Goal: Task Accomplishment & Management: Complete application form

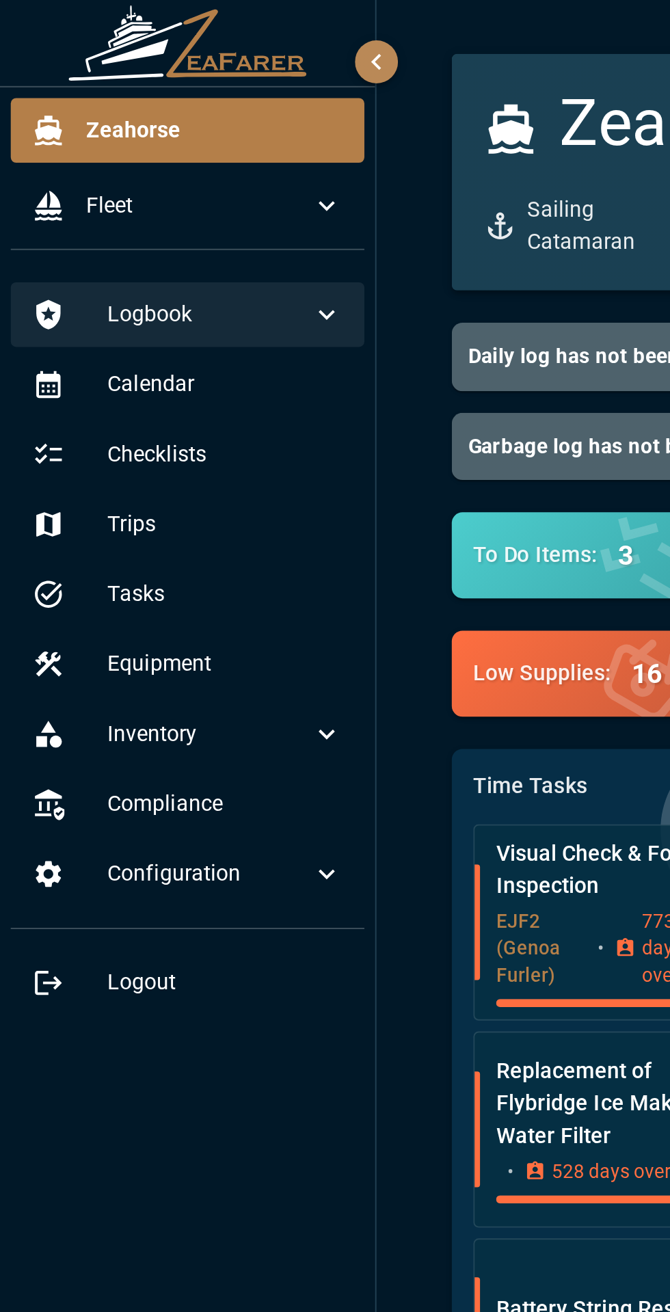
click at [161, 170] on div "Logbook" at bounding box center [95, 160] width 180 height 33
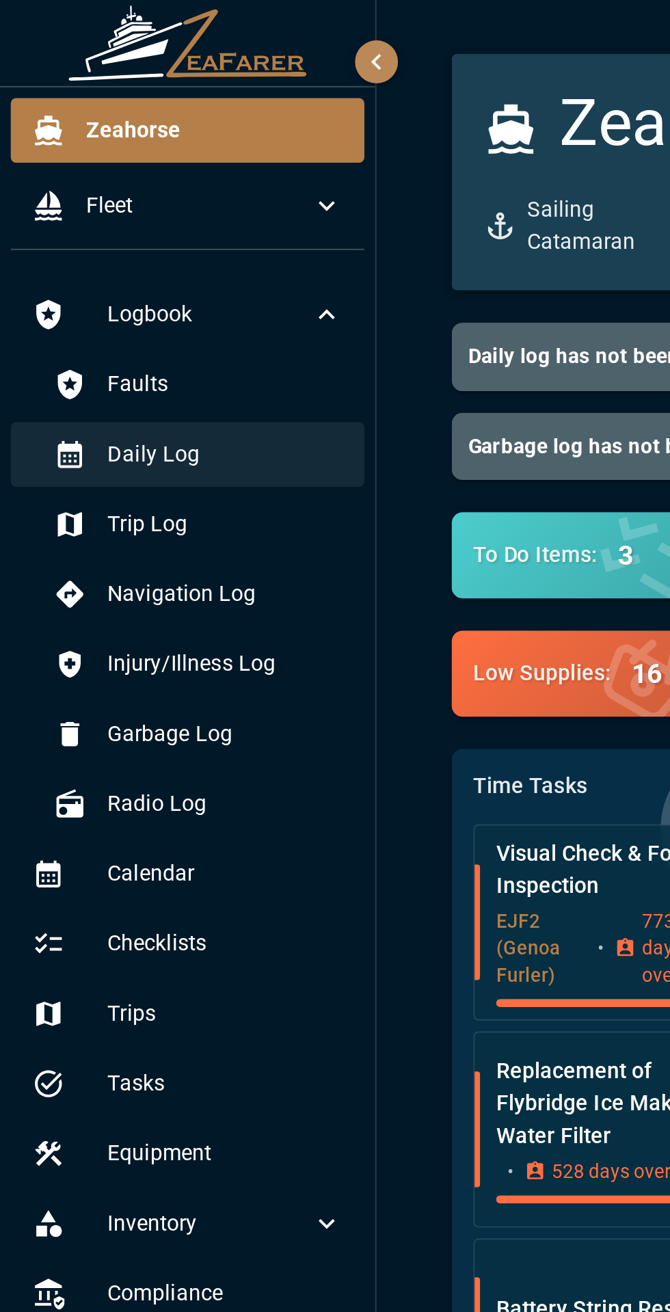
click at [123, 236] on span "Daily Log" at bounding box center [115, 231] width 120 height 16
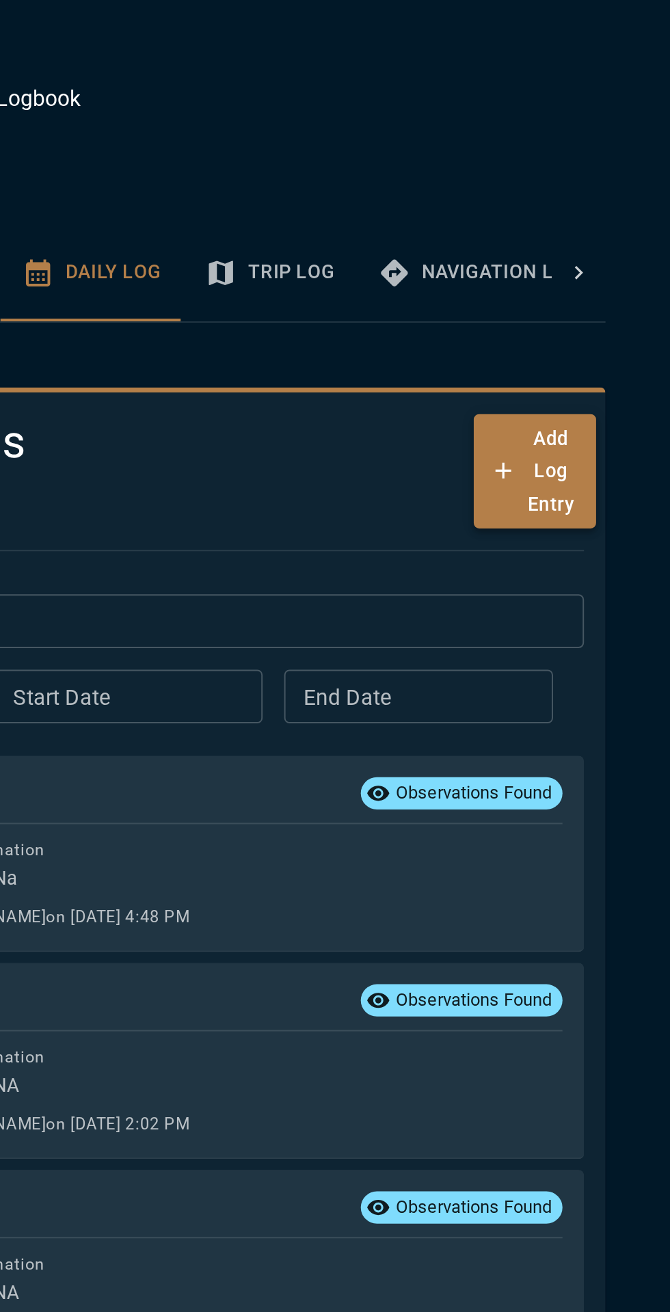
click at [597, 258] on button "Add Log Entry" at bounding box center [601, 240] width 62 height 59
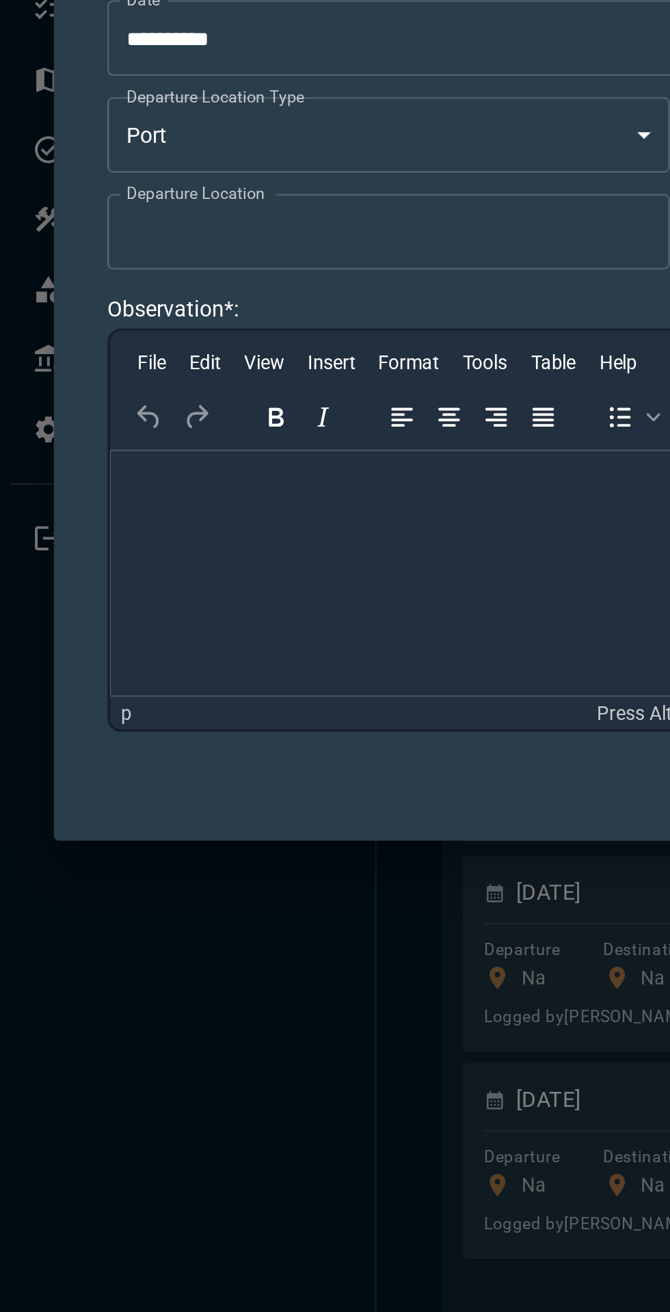
click at [204, 597] on input "Departure Location" at bounding box center [198, 592] width 286 height 38
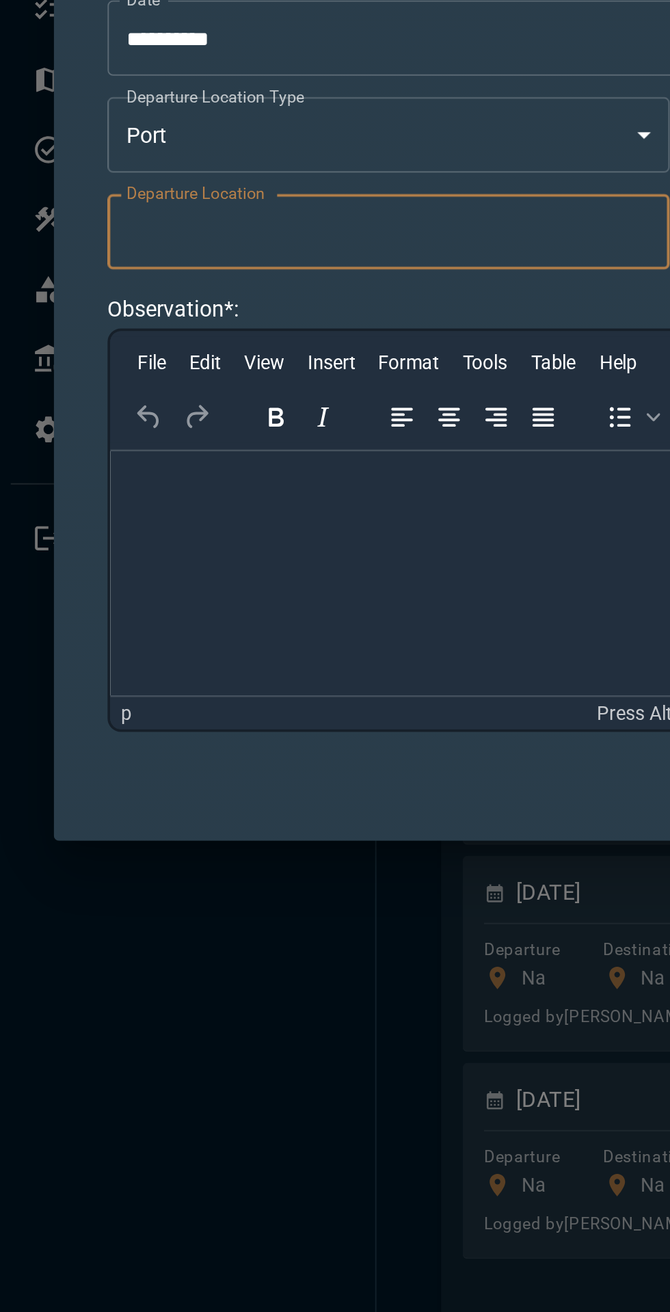
type input "**"
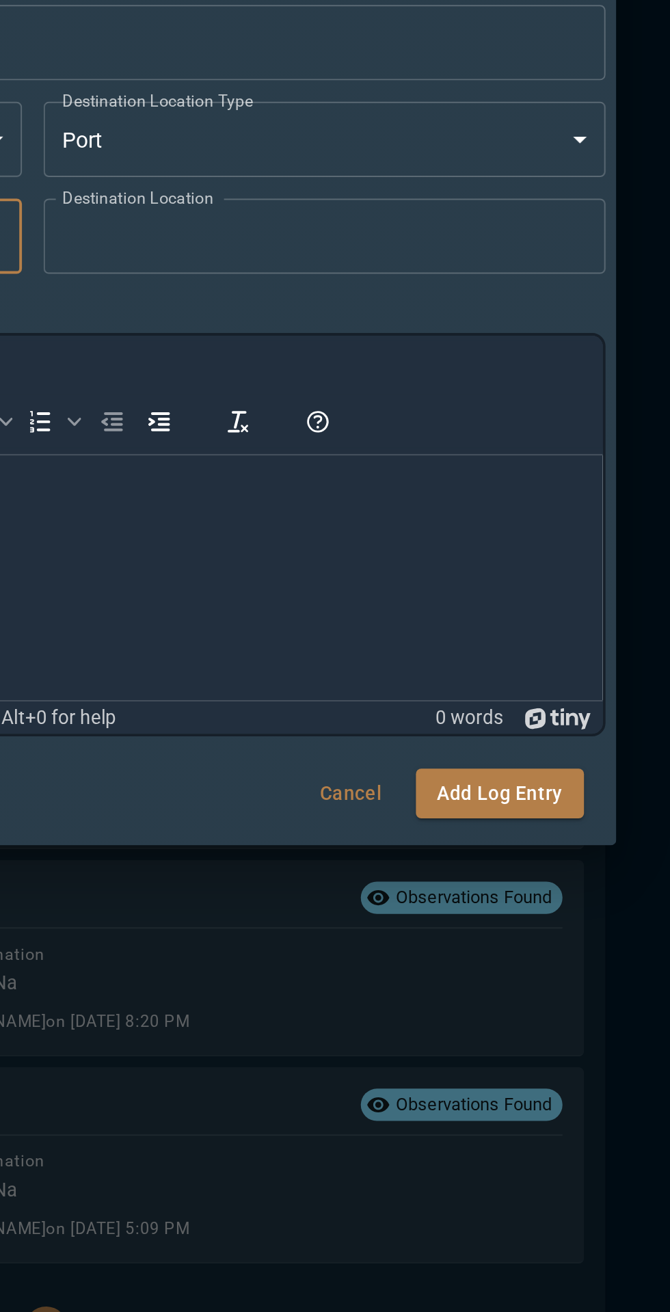
click at [558, 590] on input "Destination Location" at bounding box center [494, 592] width 286 height 38
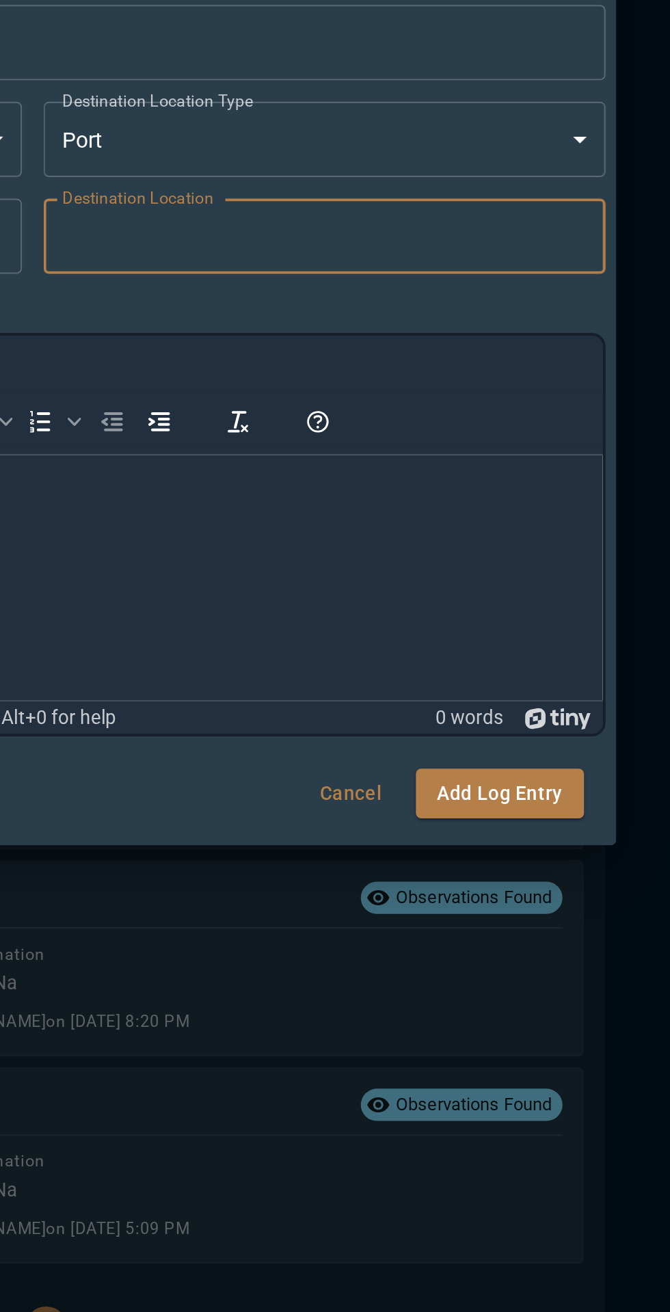
type input "**"
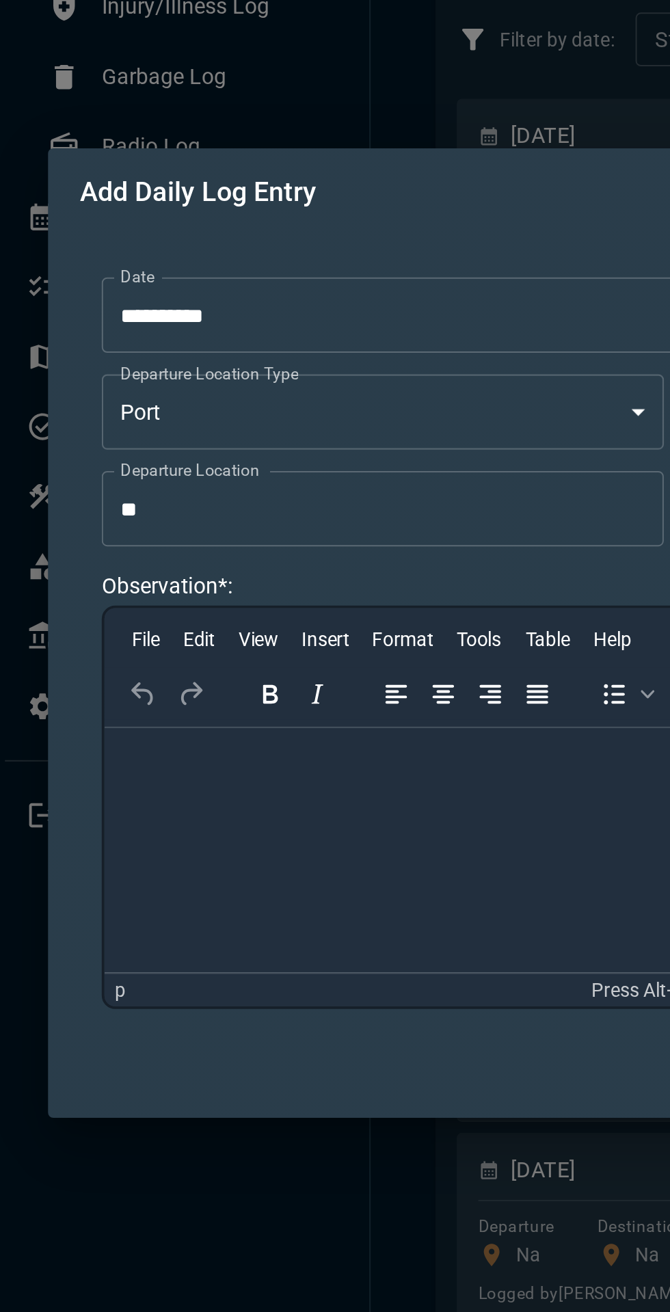
click at [195, 754] on p "Rich Text Area. Press ALT-0 for help." at bounding box center [394, 746] width 558 height 15
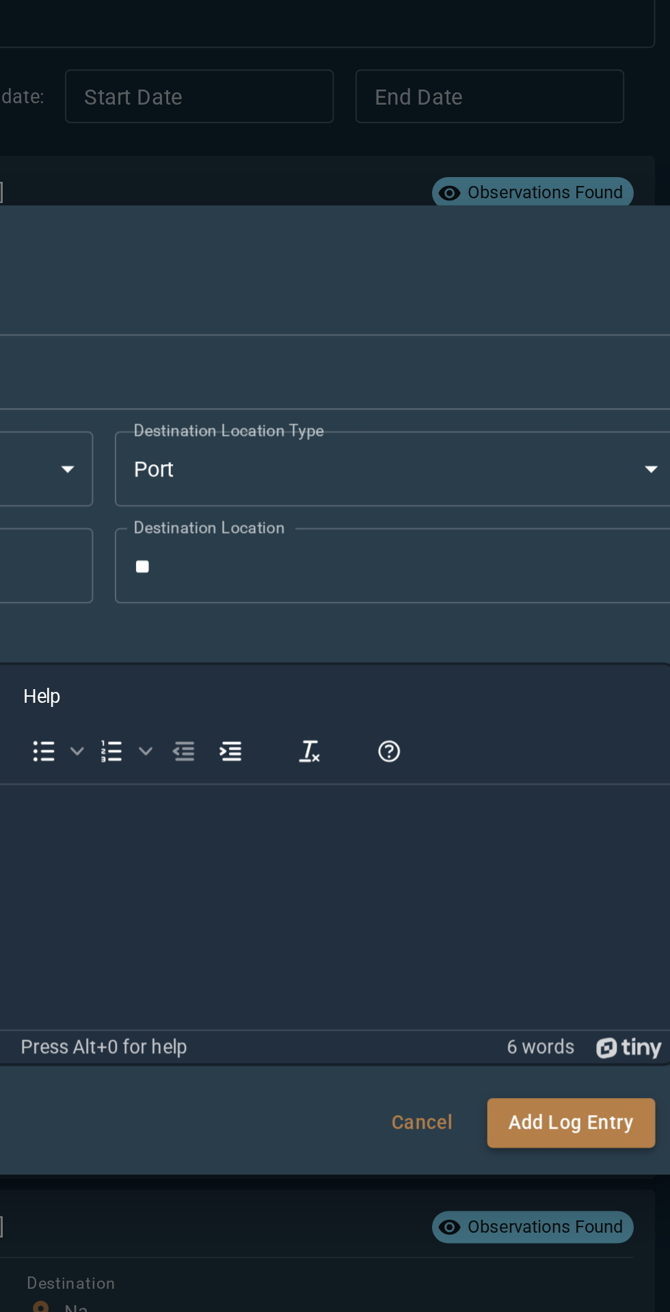
click at [582, 869] on button "Add Log Entry" at bounding box center [583, 875] width 85 height 25
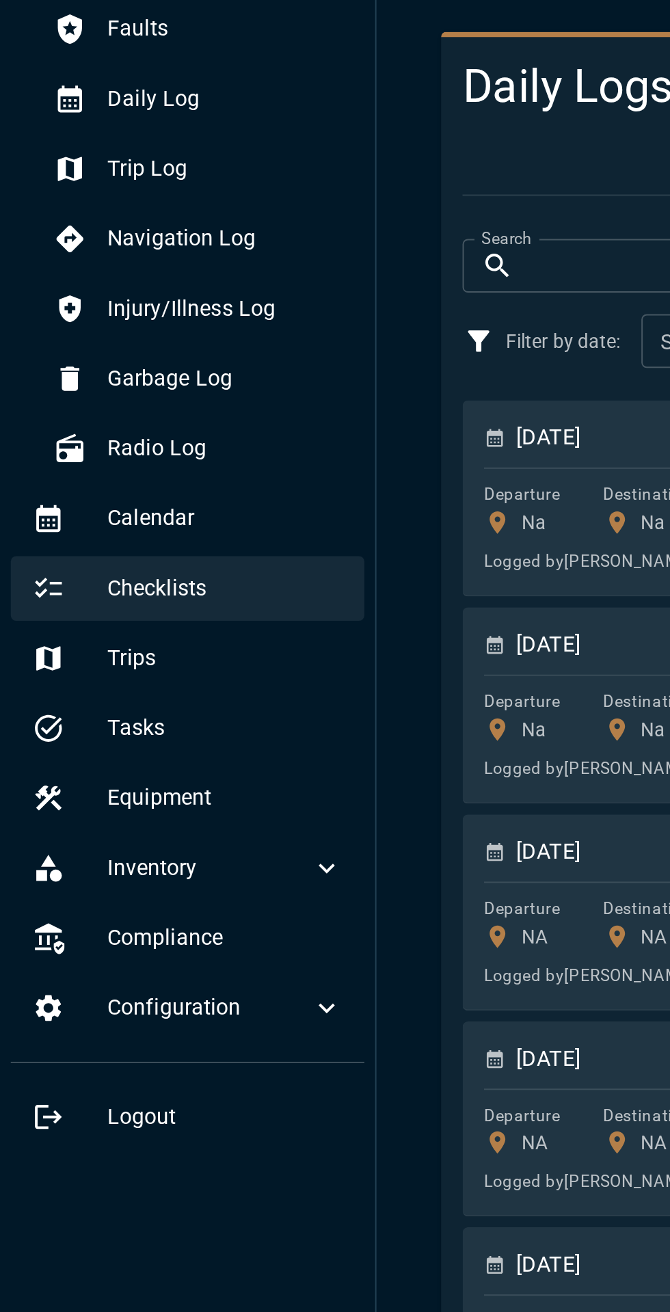
click at [84, 484] on span "Checklists" at bounding box center [115, 480] width 120 height 16
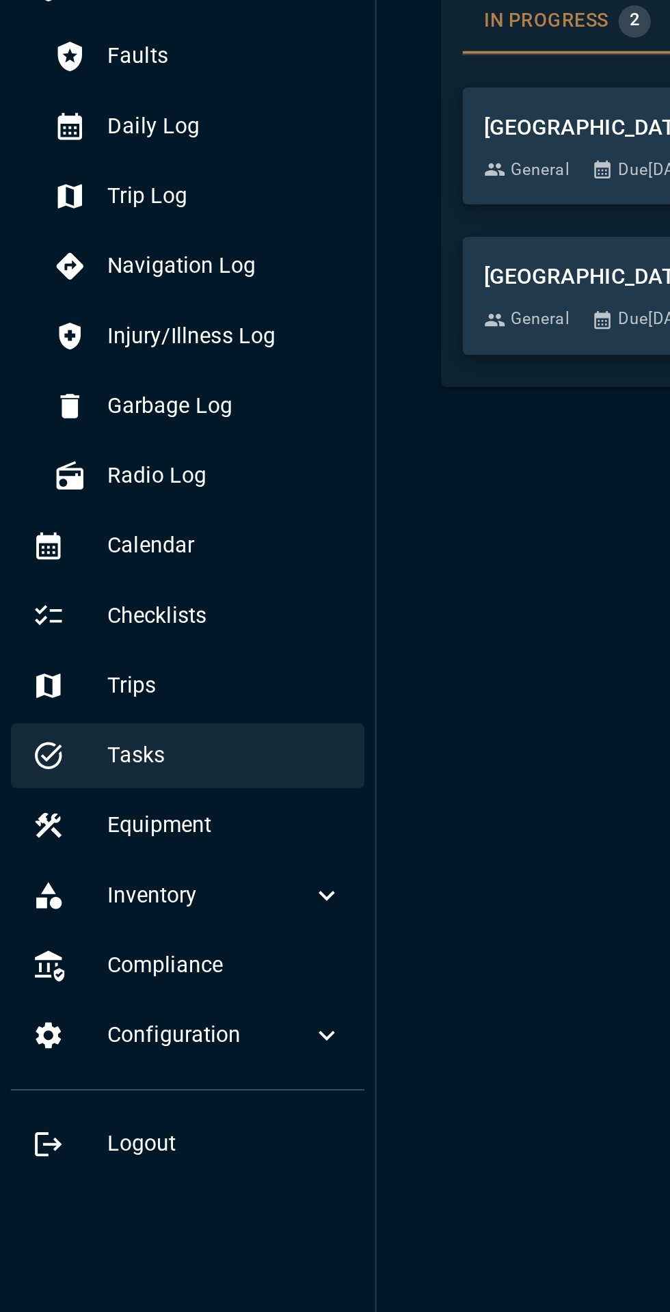
click at [139, 551] on span "Tasks" at bounding box center [115, 551] width 120 height 16
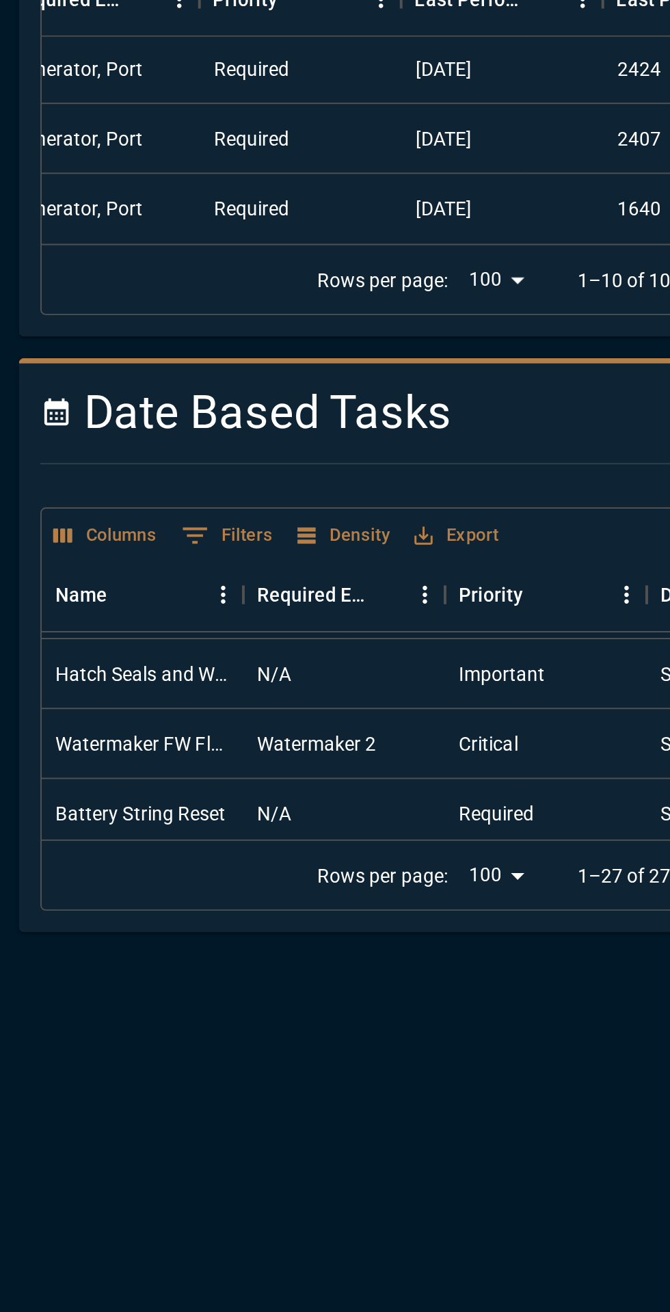
scroll to position [388, 0]
click at [422, 578] on div "Watermaker 2" at bounding box center [389, 576] width 103 height 36
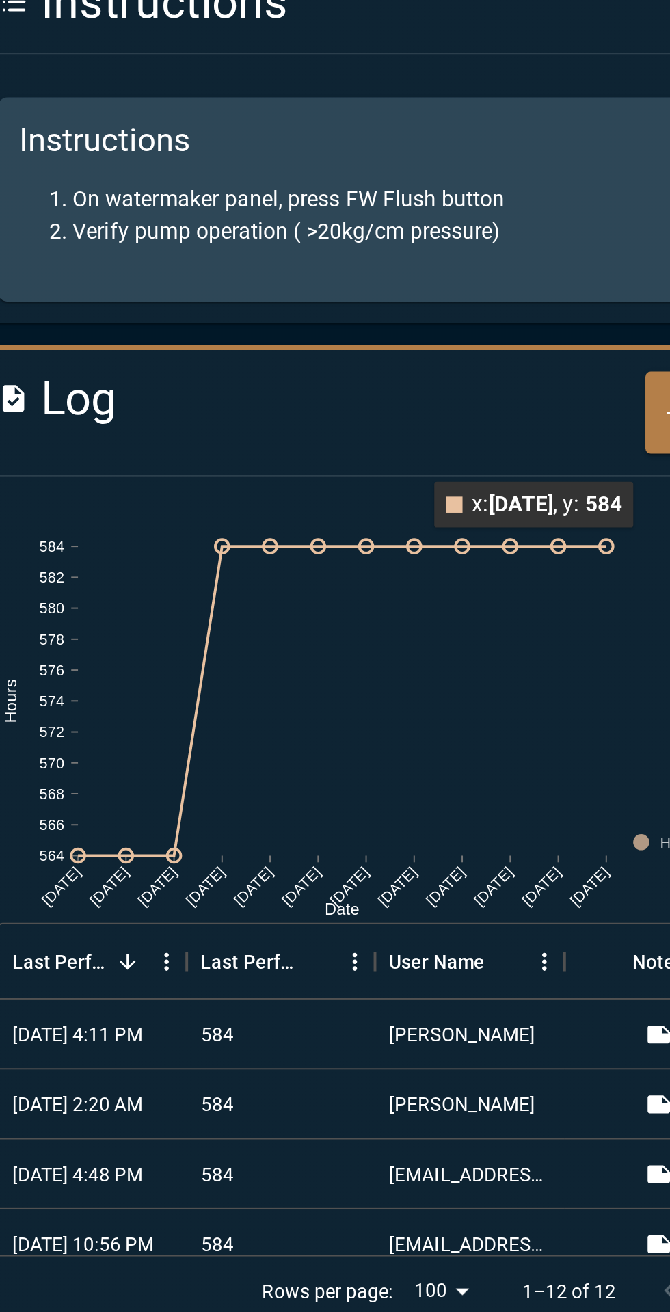
scroll to position [46, 0]
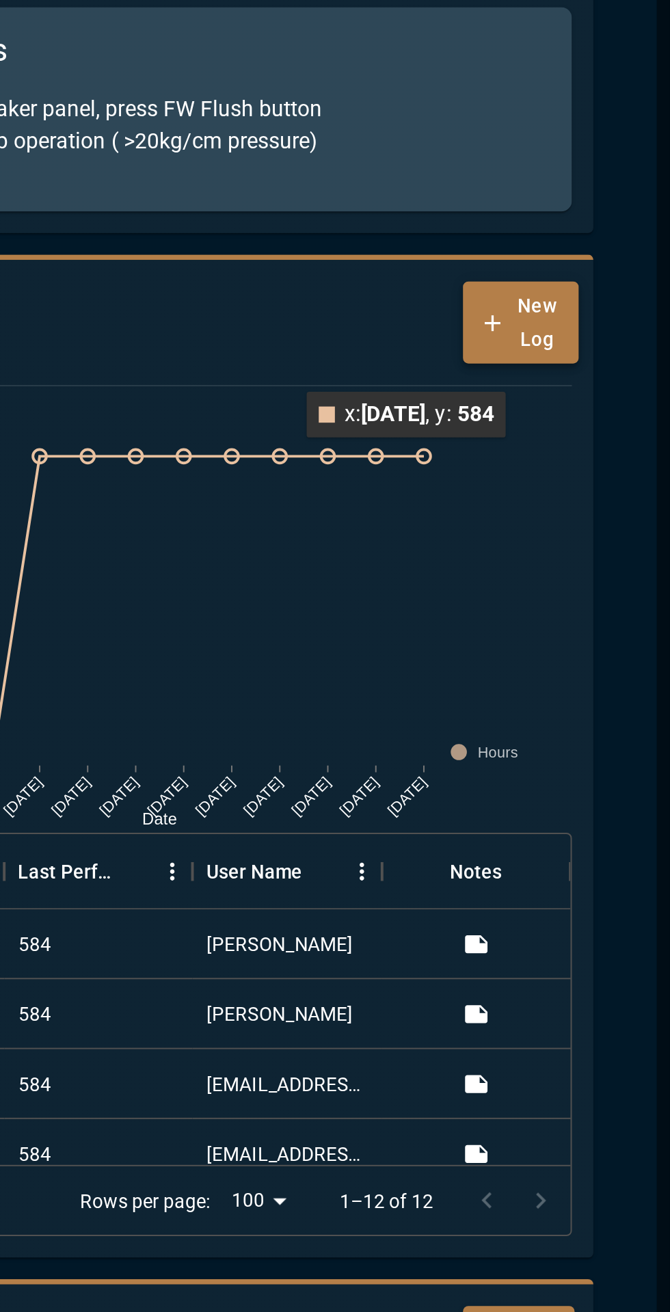
click at [619, 403] on button "New Log" at bounding box center [594, 398] width 58 height 42
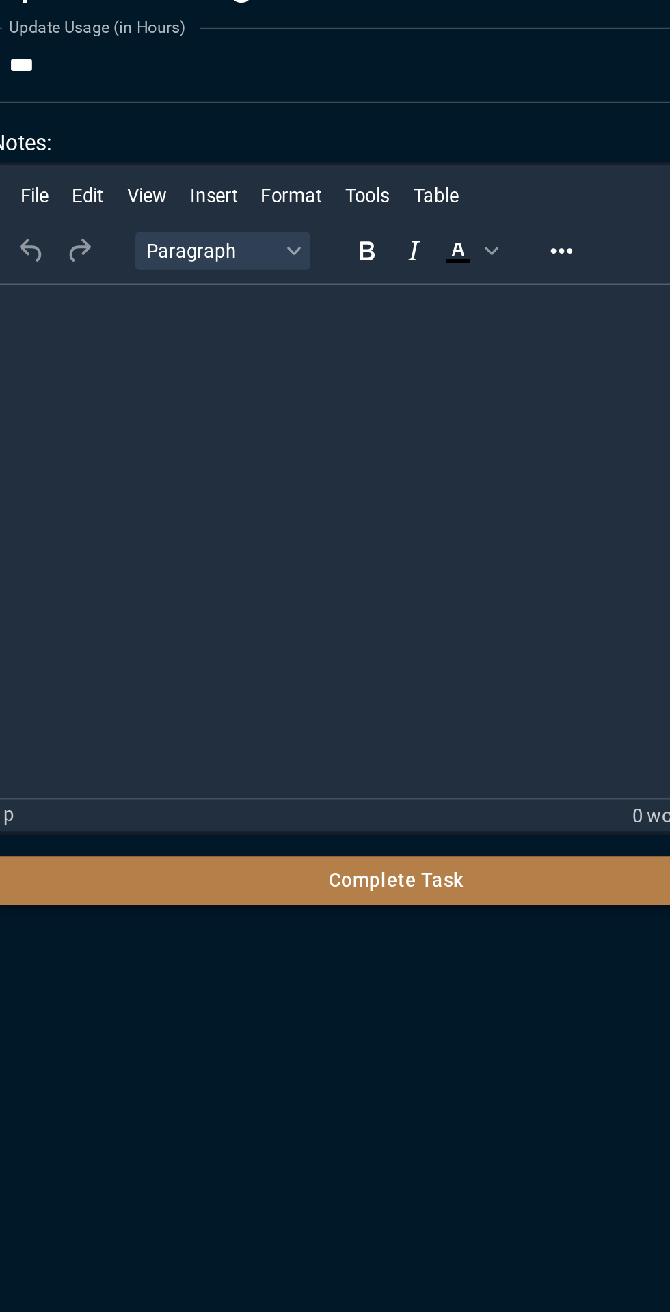
click at [455, 668] on button "Complete Task" at bounding box center [430, 663] width 413 height 25
